Goal: Task Accomplishment & Management: Use online tool/utility

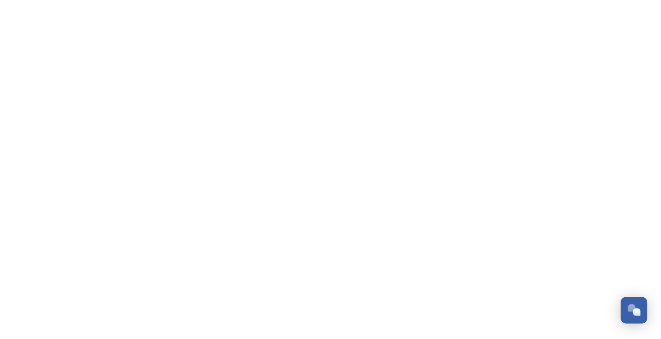
scroll to position [853, 0]
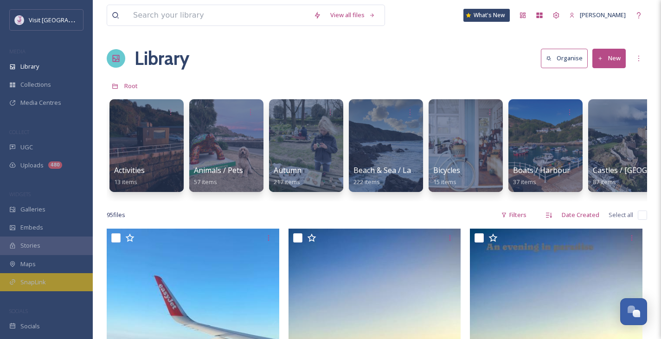
click at [35, 285] on span "SnapLink" at bounding box center [33, 282] width 26 height 9
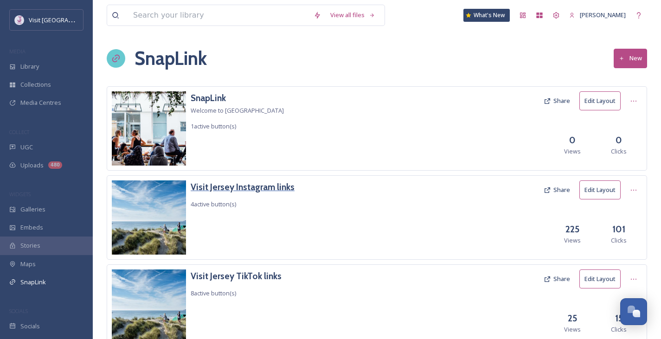
click at [281, 188] on h3 "Visit Jersey Instagram links" at bounding box center [243, 186] width 104 height 13
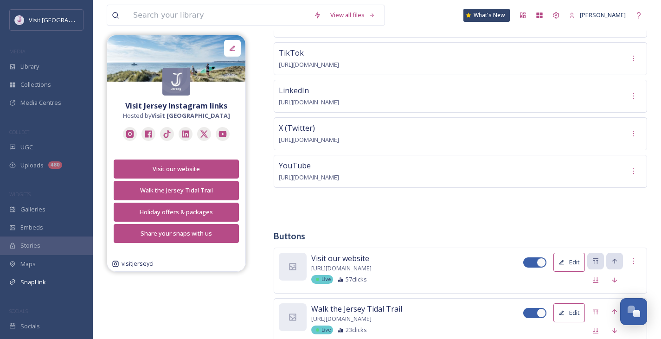
scroll to position [61, 0]
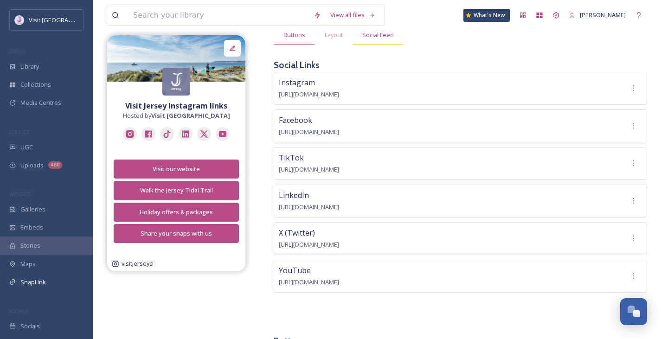
click at [382, 38] on span "Social Feed" at bounding box center [378, 35] width 32 height 9
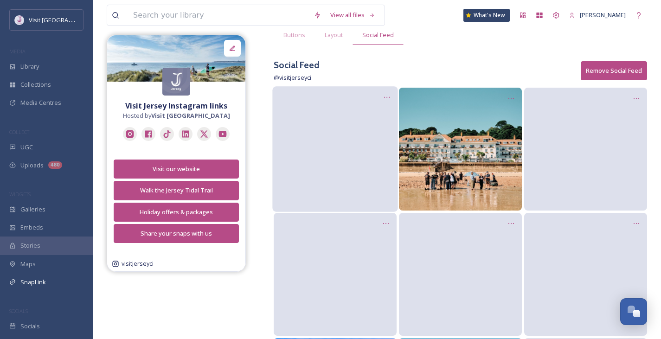
click at [345, 125] on video at bounding box center [334, 149] width 125 height 63
click at [387, 97] on icon at bounding box center [387, 97] width 6 height 1
click at [385, 134] on span "Edit Post" at bounding box center [375, 136] width 25 height 9
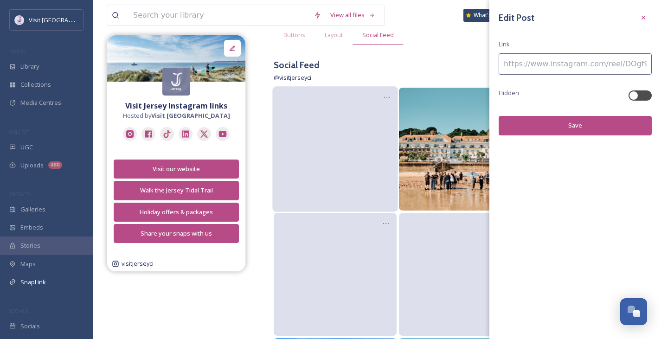
click at [545, 65] on input at bounding box center [575, 63] width 153 height 21
paste input "[URL][DOMAIN_NAME]"
type input "[URL][DOMAIN_NAME]"
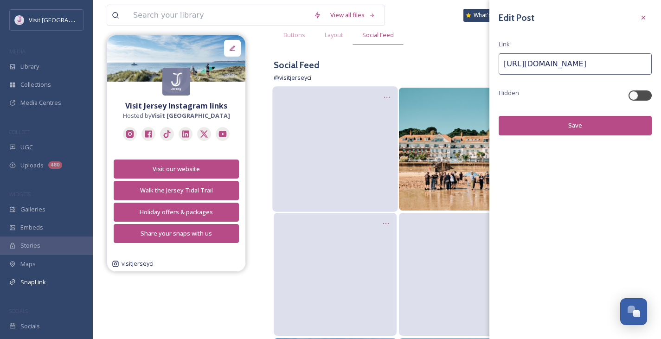
click at [575, 133] on button "Save" at bounding box center [575, 125] width 153 height 19
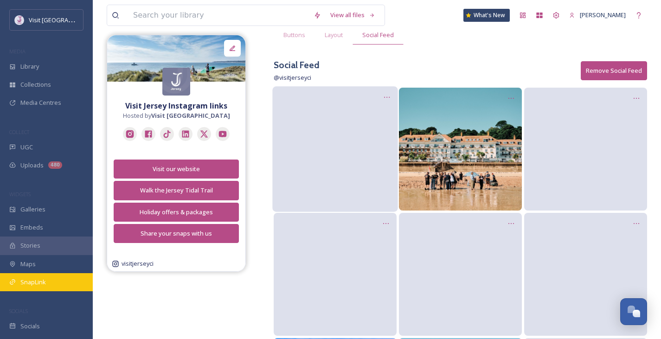
click at [37, 283] on span "SnapLink" at bounding box center [33, 282] width 26 height 9
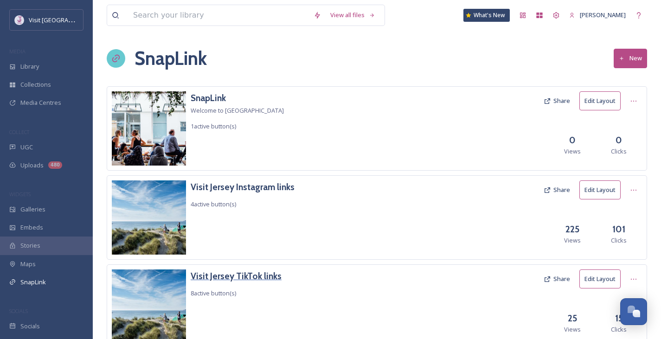
click at [247, 278] on h3 "Visit Jersey TikTok links" at bounding box center [236, 276] width 91 height 13
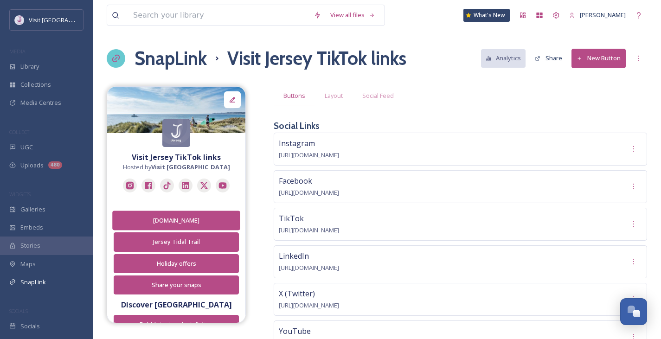
scroll to position [58, 0]
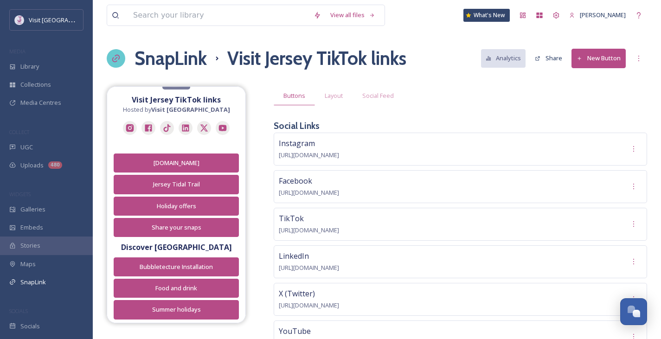
click at [604, 60] on button "New Button" at bounding box center [599, 58] width 54 height 19
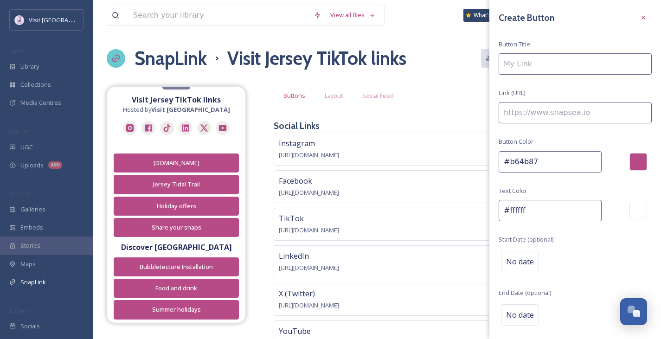
click at [552, 55] on input at bounding box center [575, 63] width 153 height 21
paste input "[URL][DOMAIN_NAME]"
type input "[URL][DOMAIN_NAME]"
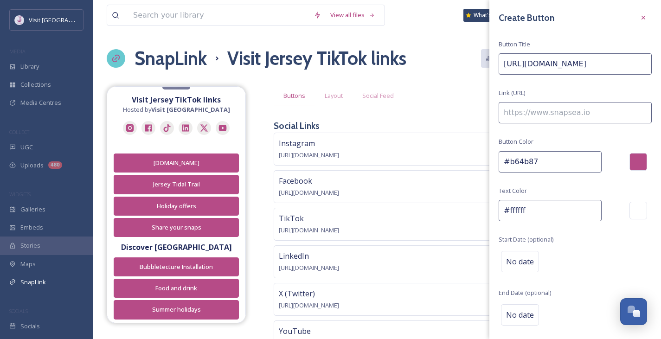
click at [560, 117] on input at bounding box center [575, 112] width 153 height 21
paste input "[URL][DOMAIN_NAME]"
type input "[URL][DOMAIN_NAME]"
drag, startPoint x: 504, startPoint y: 63, endPoint x: 668, endPoint y: 77, distance: 164.4
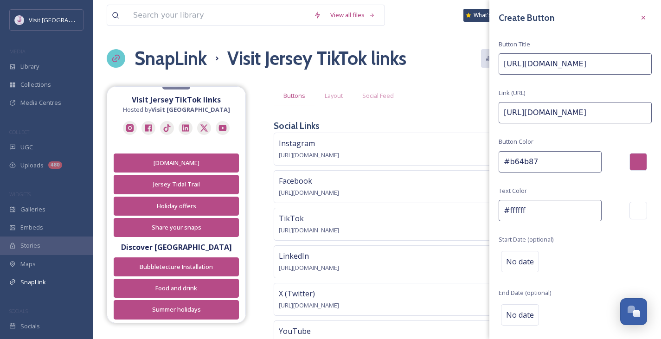
type input "e"
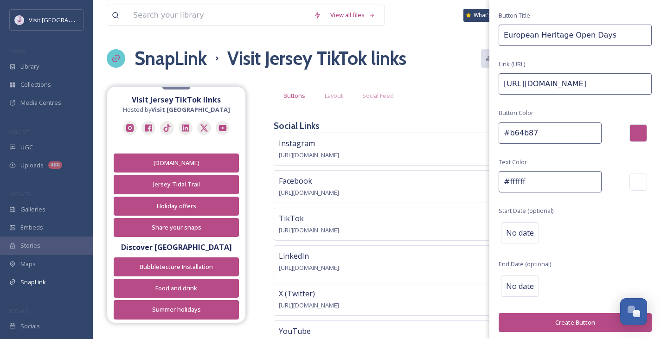
type input "European Heritage Open Days"
click at [574, 318] on button "Create Button" at bounding box center [575, 322] width 153 height 19
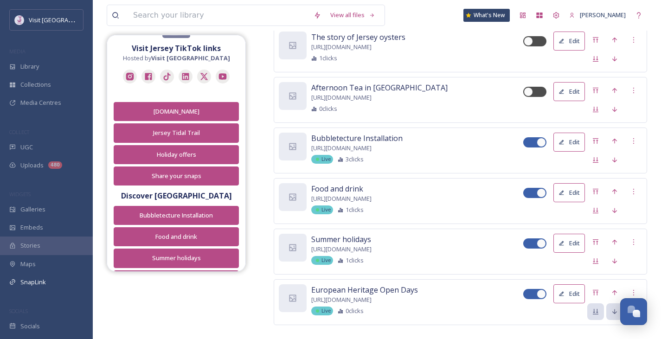
scroll to position [634, 0]
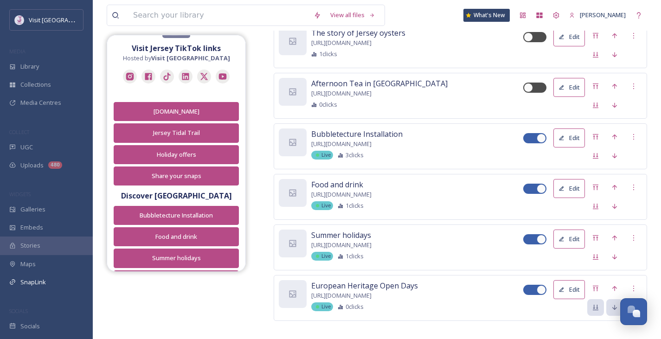
click at [535, 239] on div at bounding box center [534, 239] width 23 height 10
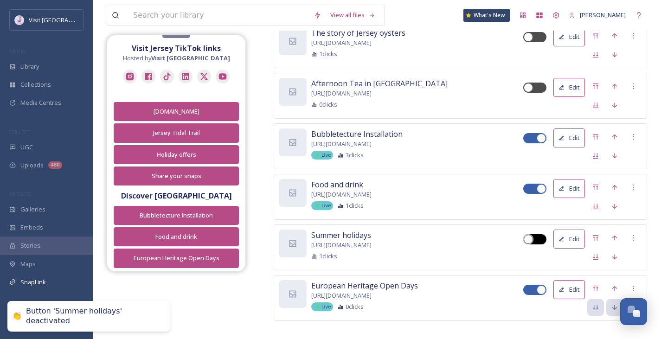
checkbox input "false"
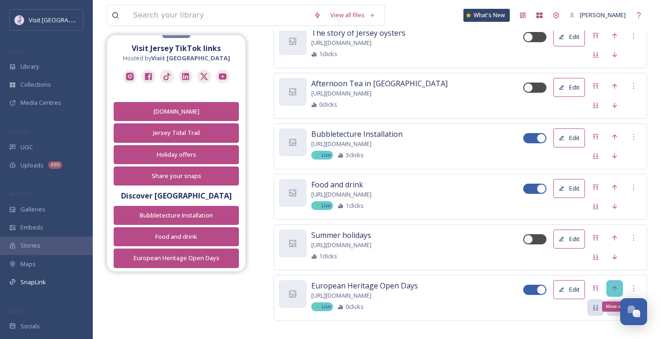
click at [615, 286] on icon at bounding box center [614, 288] width 5 height 5
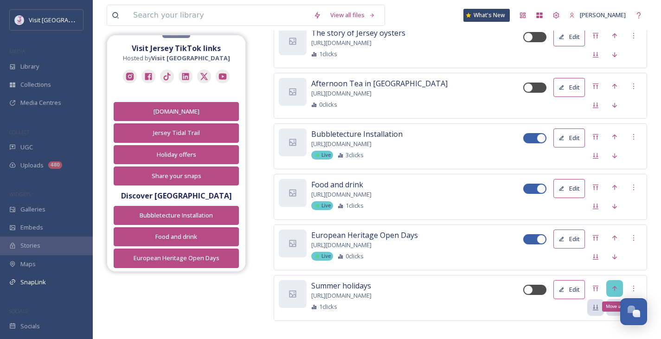
click at [616, 286] on icon at bounding box center [614, 288] width 5 height 5
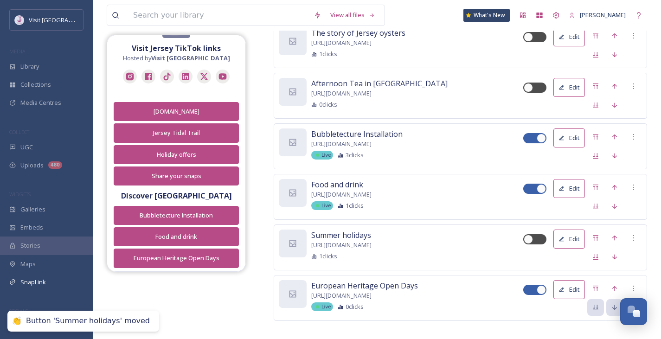
scroll to position [642, 0]
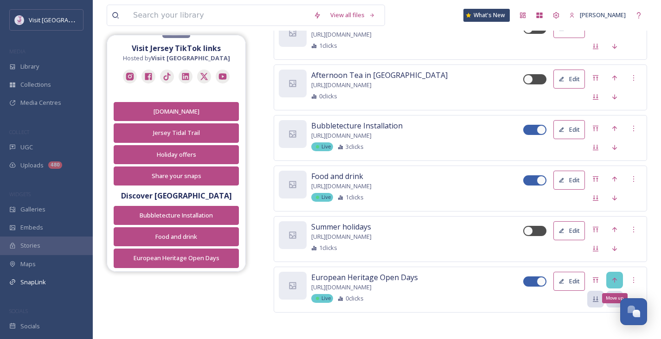
click at [617, 277] on icon at bounding box center [614, 280] width 7 height 7
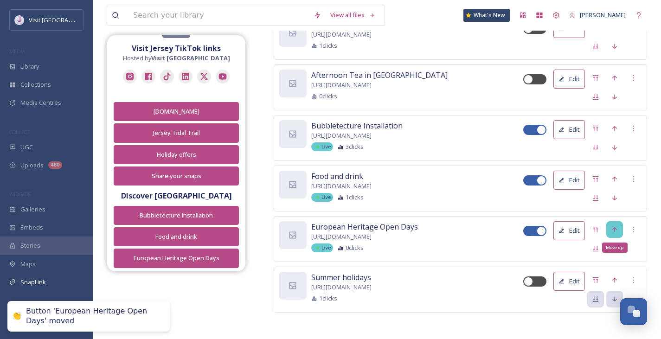
click at [613, 230] on icon at bounding box center [614, 229] width 7 height 7
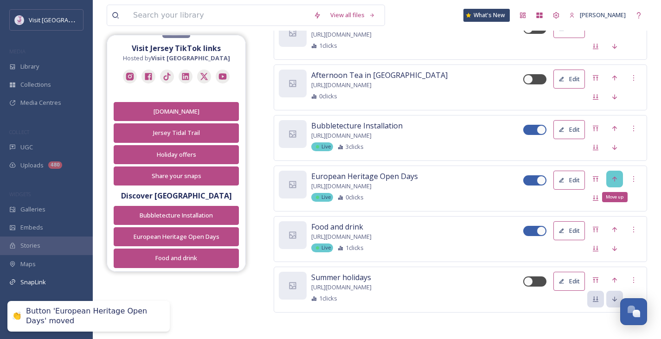
click at [612, 175] on icon at bounding box center [614, 178] width 7 height 7
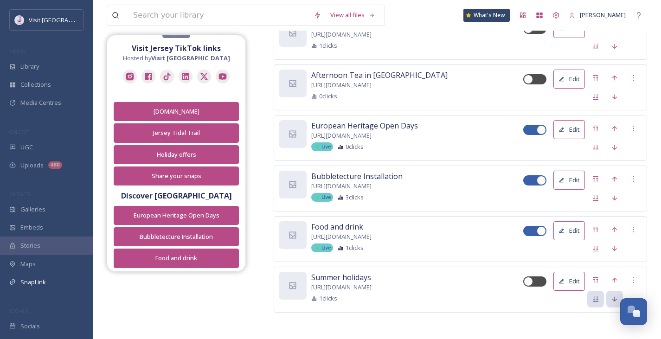
click at [538, 180] on div at bounding box center [541, 180] width 9 height 9
checkbox input "false"
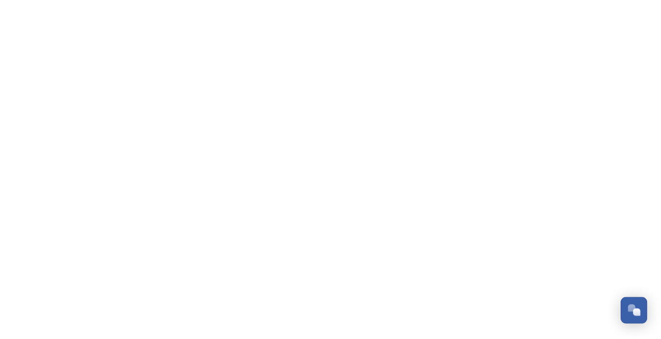
scroll to position [853, 0]
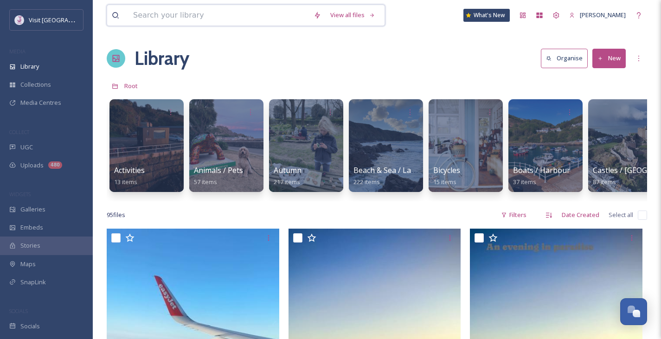
click at [235, 16] on input at bounding box center [219, 15] width 180 height 20
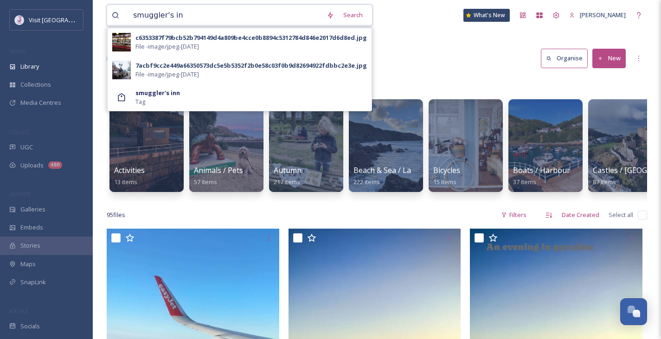
type input "smuggler's inn"
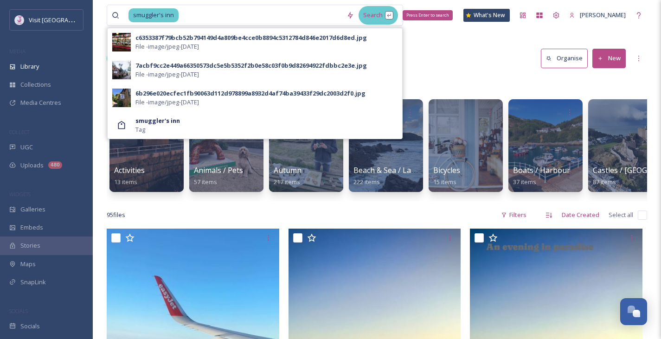
click at [388, 13] on div "Search Press Enter to search" at bounding box center [378, 15] width 39 height 18
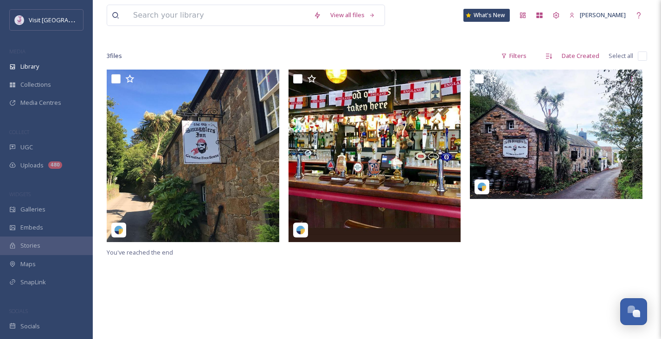
scroll to position [45, 0]
